Goal: Information Seeking & Learning: Find specific fact

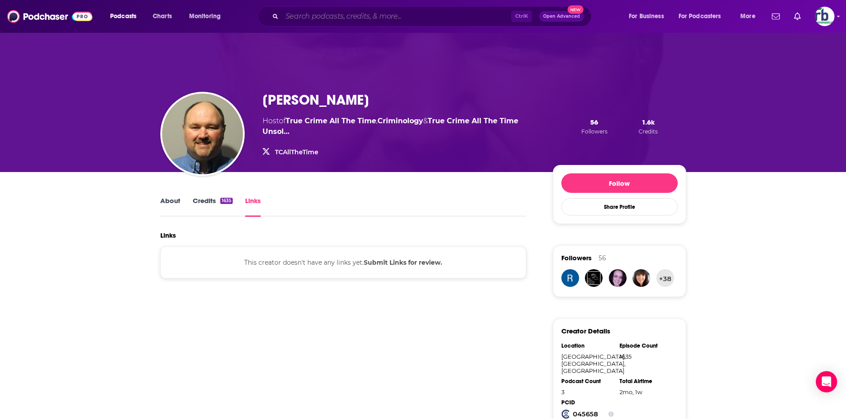
click at [423, 17] on input "Search podcasts, credits, & more..." at bounding box center [396, 16] width 229 height 14
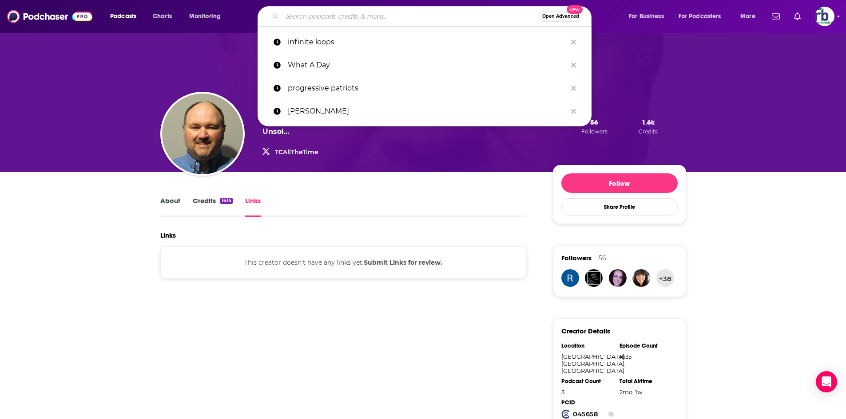
paste input "[PERSON_NAME]"
type input "[PERSON_NAME]"
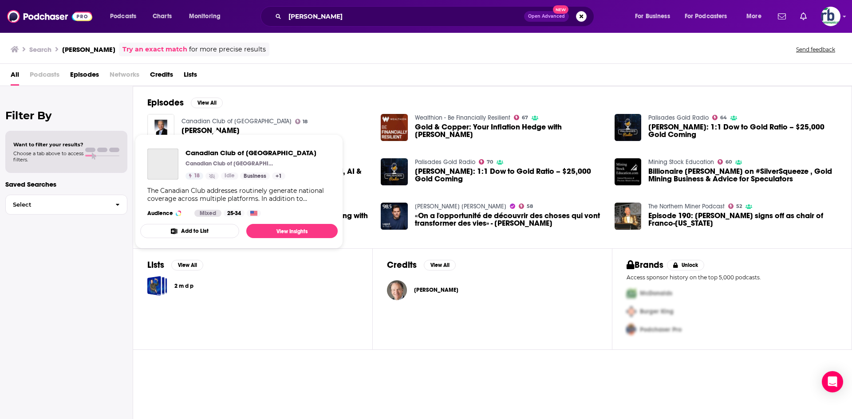
click at [230, 123] on link "Canadian Club of [GEOGRAPHIC_DATA]" at bounding box center [237, 122] width 110 height 8
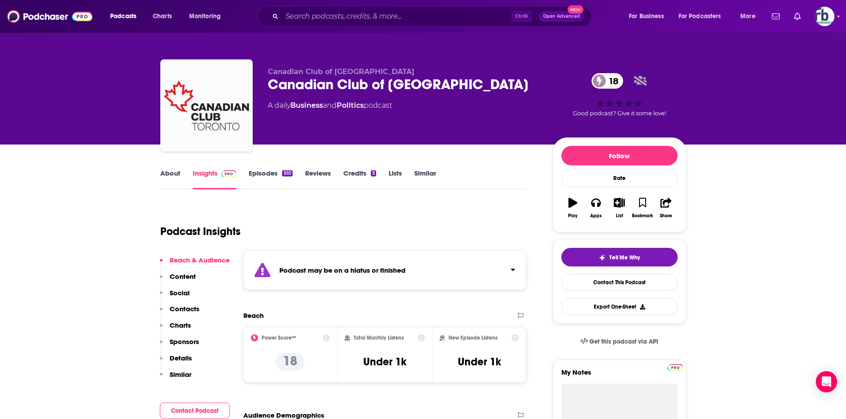
scroll to position [133, 0]
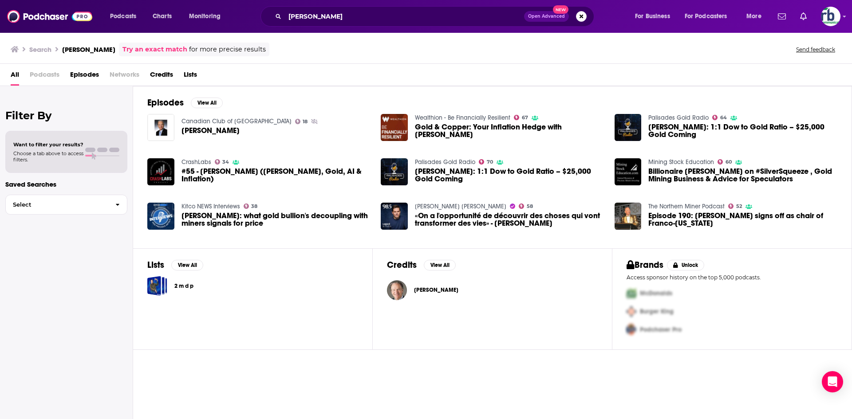
click at [430, 290] on span "[PERSON_NAME]" at bounding box center [436, 290] width 44 height 7
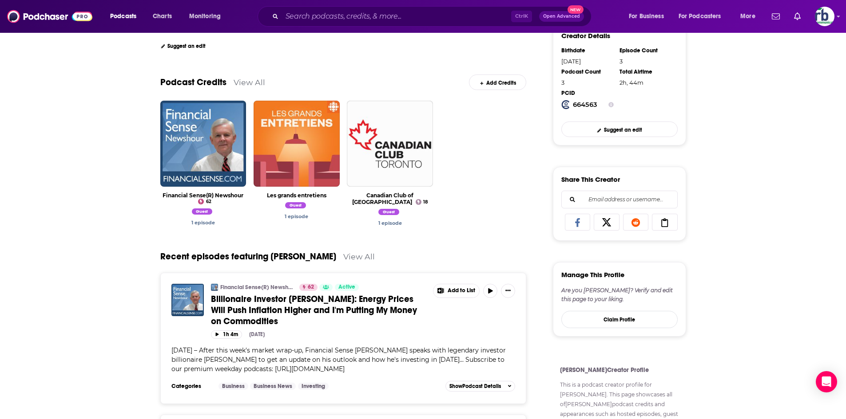
scroll to position [178, 0]
